Goal: Transaction & Acquisition: Download file/media

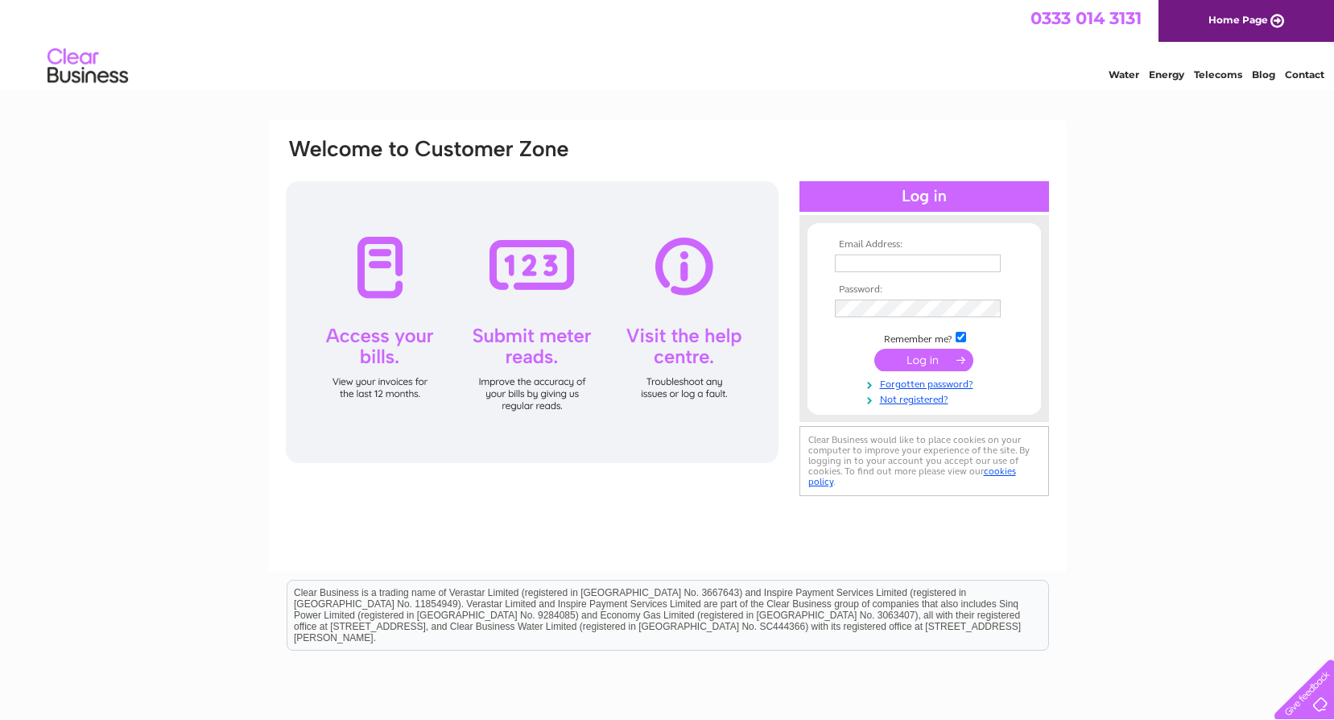
type input "harvest.time@live.com"
click at [924, 355] on input "submit" at bounding box center [923, 360] width 99 height 23
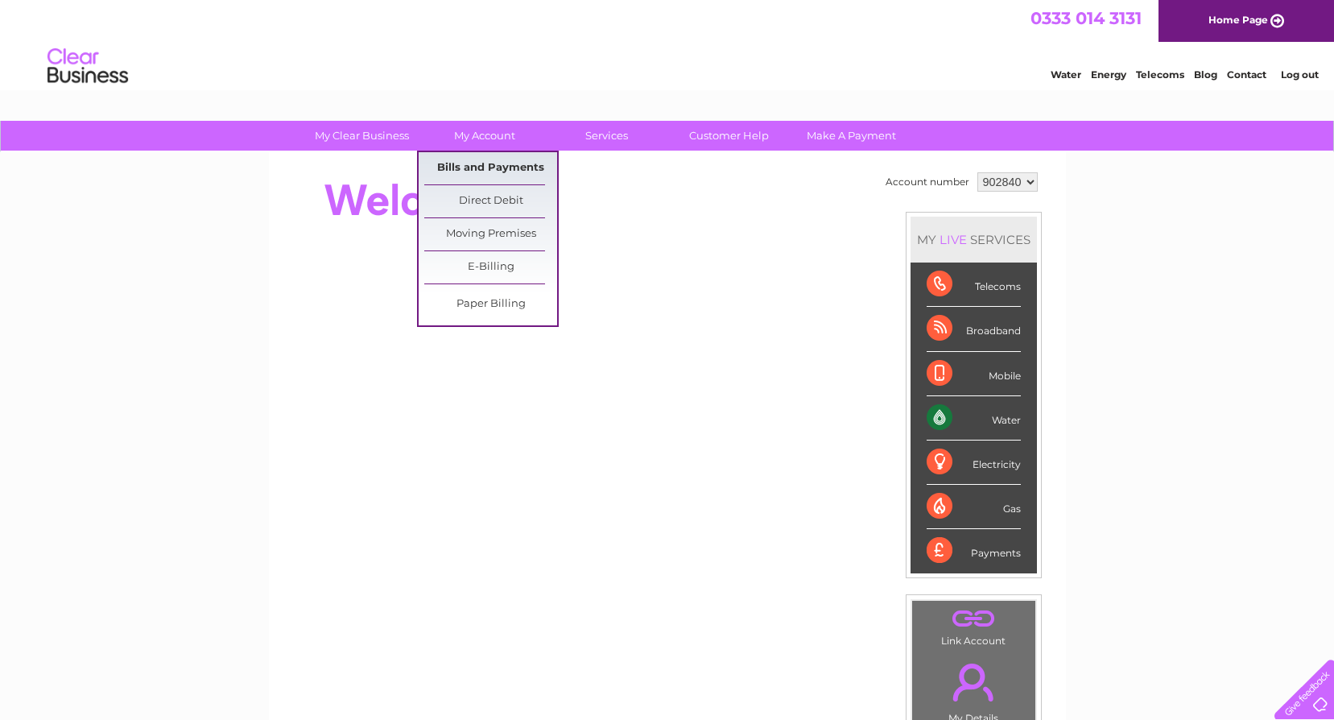
click at [457, 168] on link "Bills and Payments" at bounding box center [490, 168] width 133 height 32
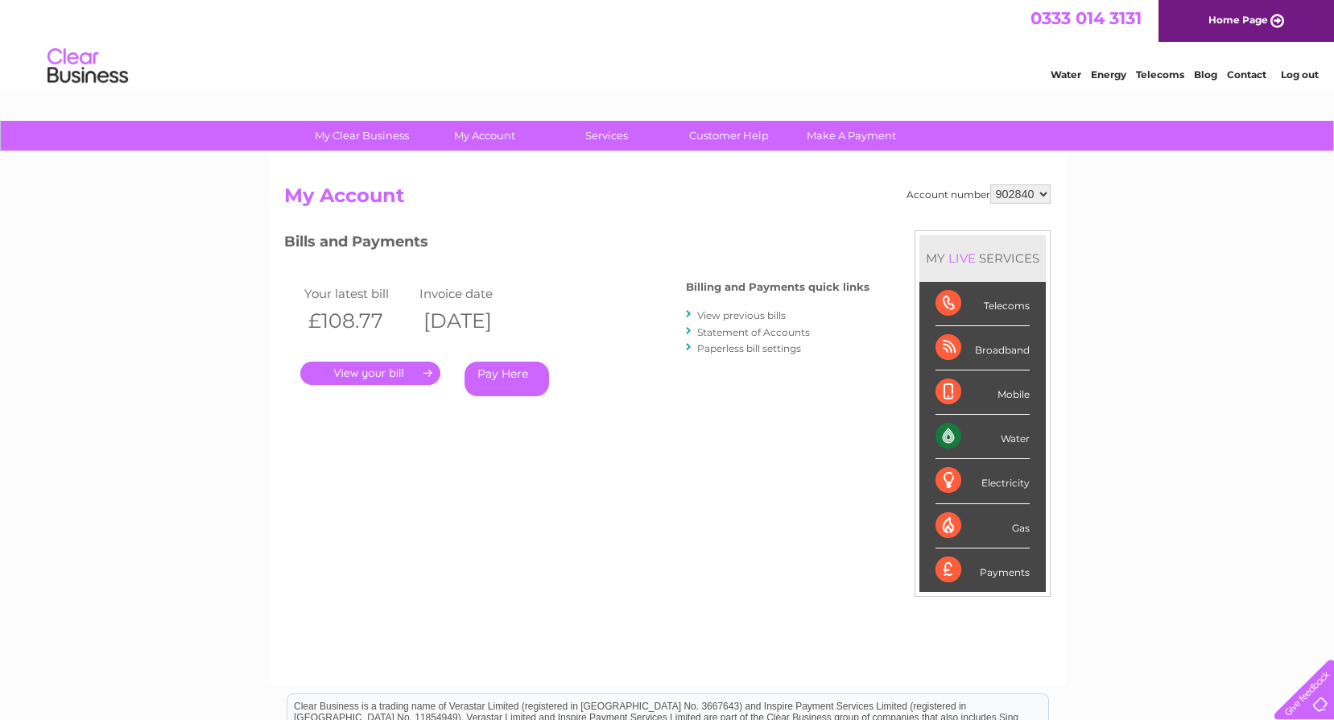
click at [750, 315] on link "View previous bills" at bounding box center [741, 315] width 89 height 12
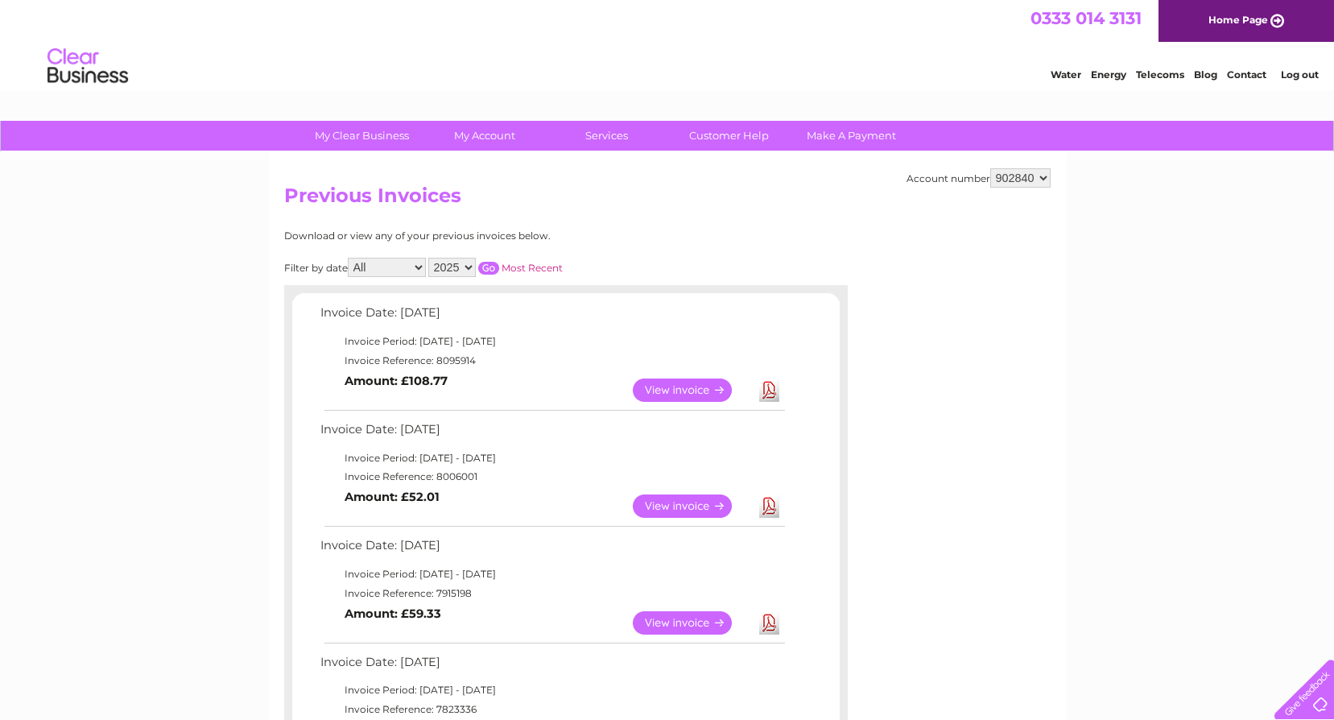
click at [770, 386] on link "Download" at bounding box center [769, 389] width 20 height 23
click at [1288, 79] on link "Log out" at bounding box center [1300, 74] width 38 height 12
